Goal: Check status: Check status

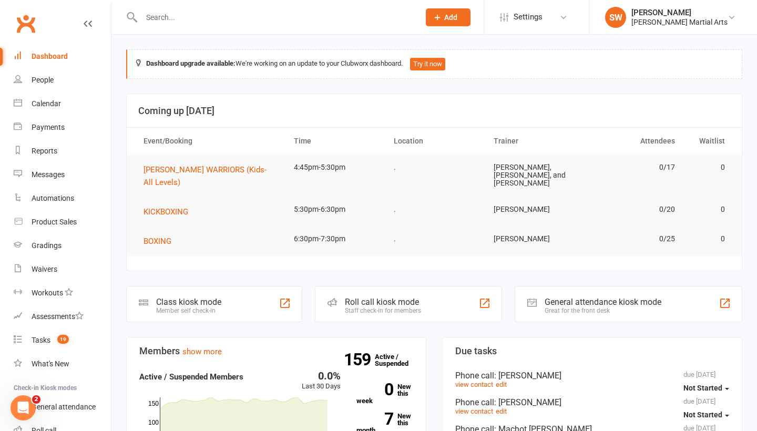
click at [176, 20] on input "text" at bounding box center [275, 17] width 274 height 15
type input "k"
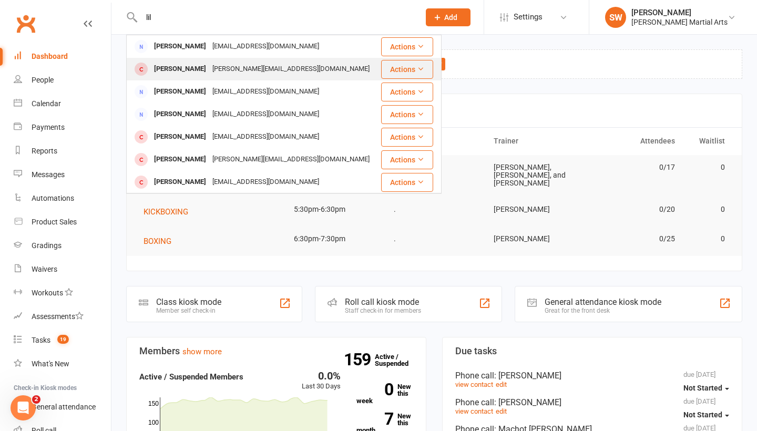
type input "lil"
click at [176, 75] on div "Lilian Sun" at bounding box center [180, 68] width 58 height 15
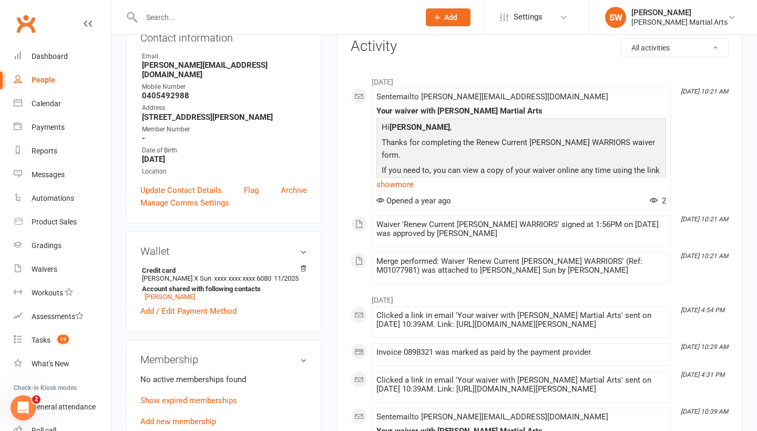
scroll to position [131, 0]
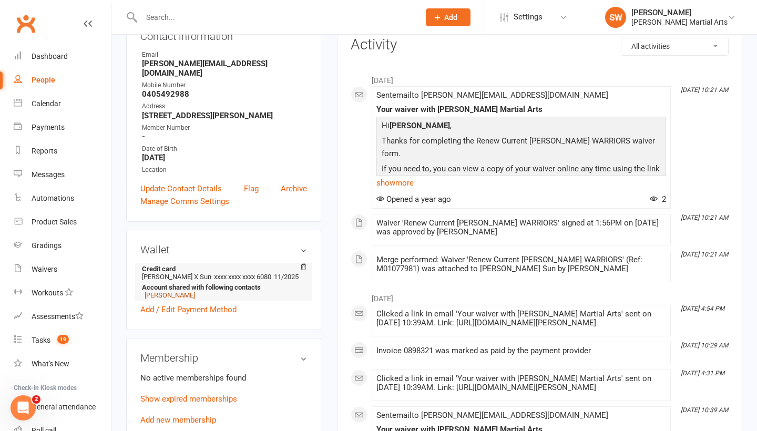
click at [166, 291] on link "Hayden Fowler" at bounding box center [170, 295] width 50 height 8
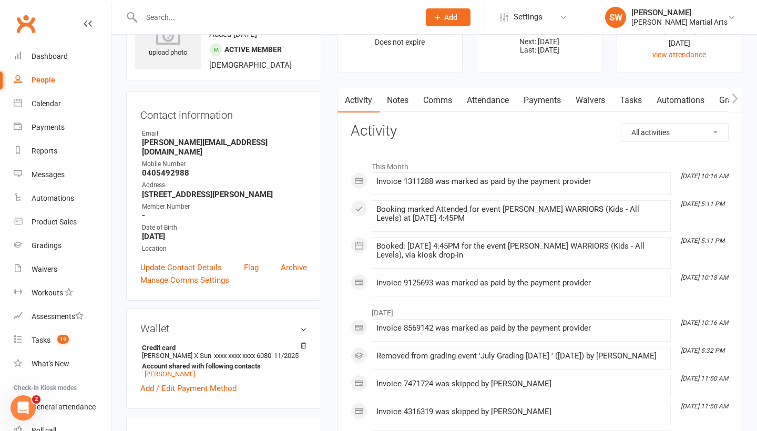
scroll to position [40, 0]
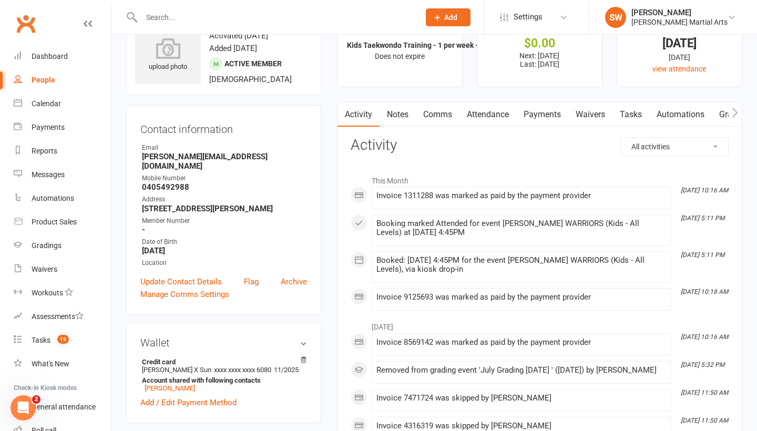
click at [540, 112] on link "Payments" at bounding box center [542, 114] width 52 height 24
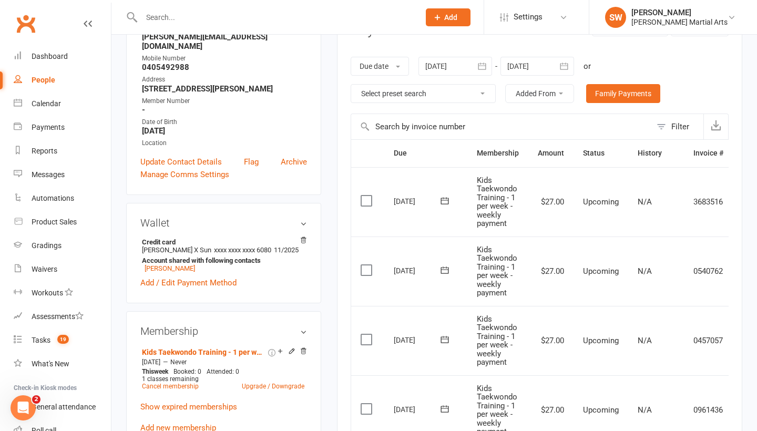
scroll to position [159, 0]
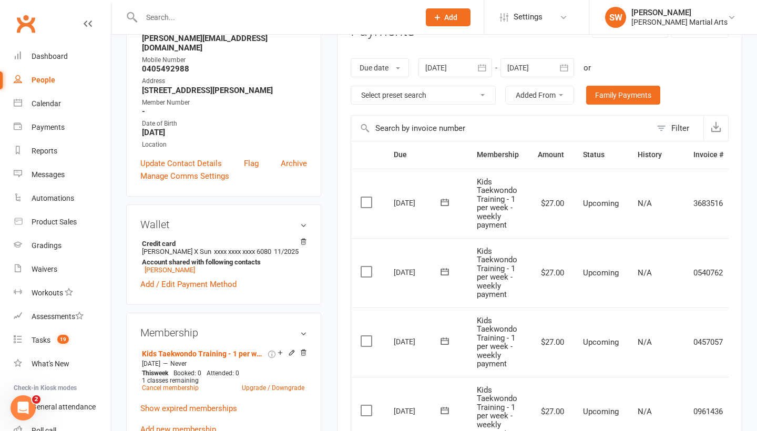
click at [487, 64] on icon "button" at bounding box center [482, 68] width 11 height 11
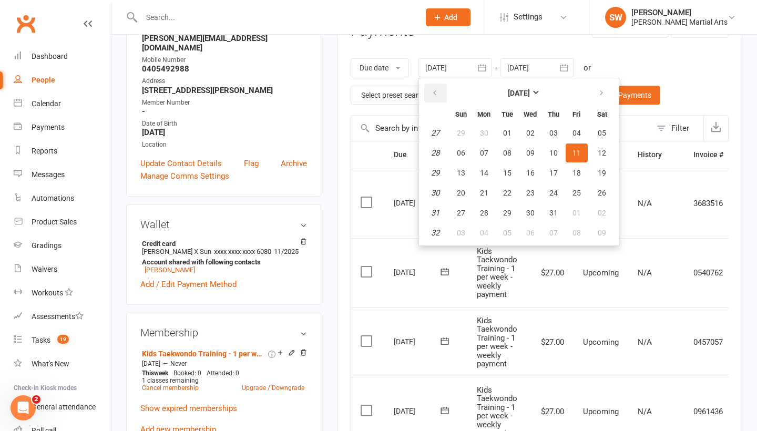
click at [436, 94] on icon "button" at bounding box center [434, 93] width 7 height 8
click at [463, 146] on button "08" at bounding box center [461, 152] width 22 height 19
type input "08 Jun 2025"
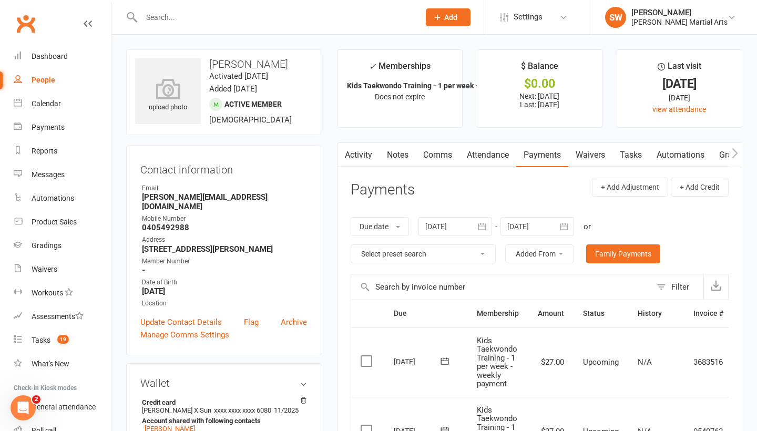
scroll to position [0, 0]
click at [26, 28] on link "Clubworx" at bounding box center [26, 24] width 26 height 26
